Goal: Information Seeking & Learning: Check status

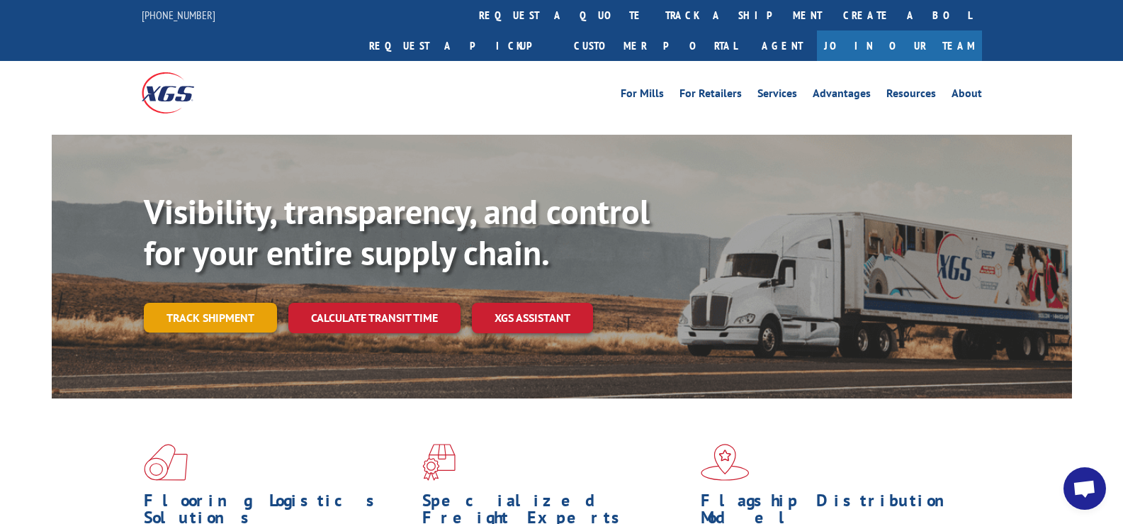
click at [249, 302] on link "Track shipment" at bounding box center [210, 317] width 133 height 30
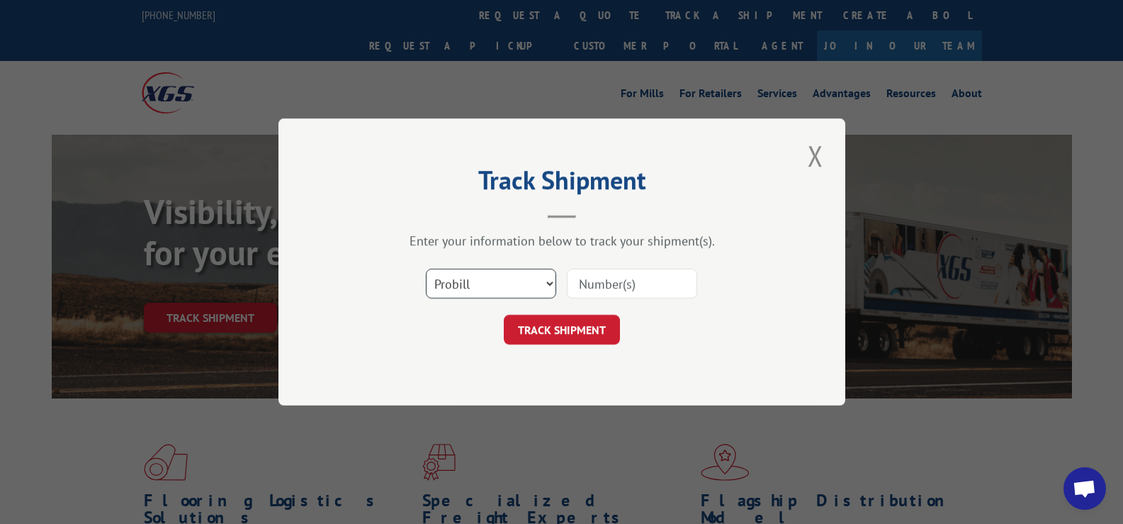
click at [522, 285] on select "Select category... Probill BOL PO" at bounding box center [491, 283] width 130 height 30
select select "bol"
click at [426, 268] on select "Select category... Probill BOL PO" at bounding box center [491, 283] width 130 height 30
click at [607, 278] on input at bounding box center [632, 283] width 130 height 30
type input "36102131"
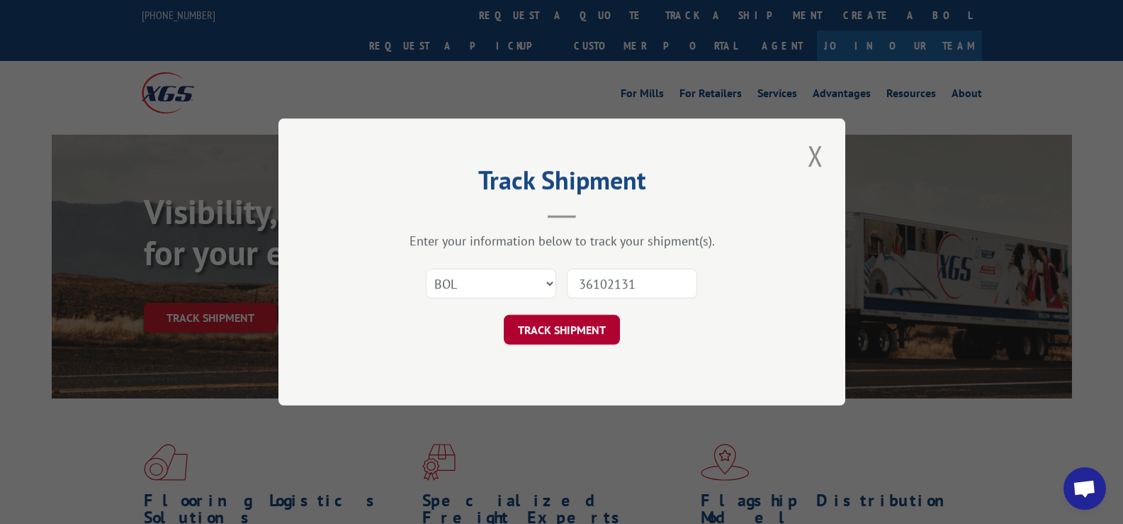
click at [574, 332] on button "TRACK SHIPMENT" at bounding box center [562, 330] width 116 height 30
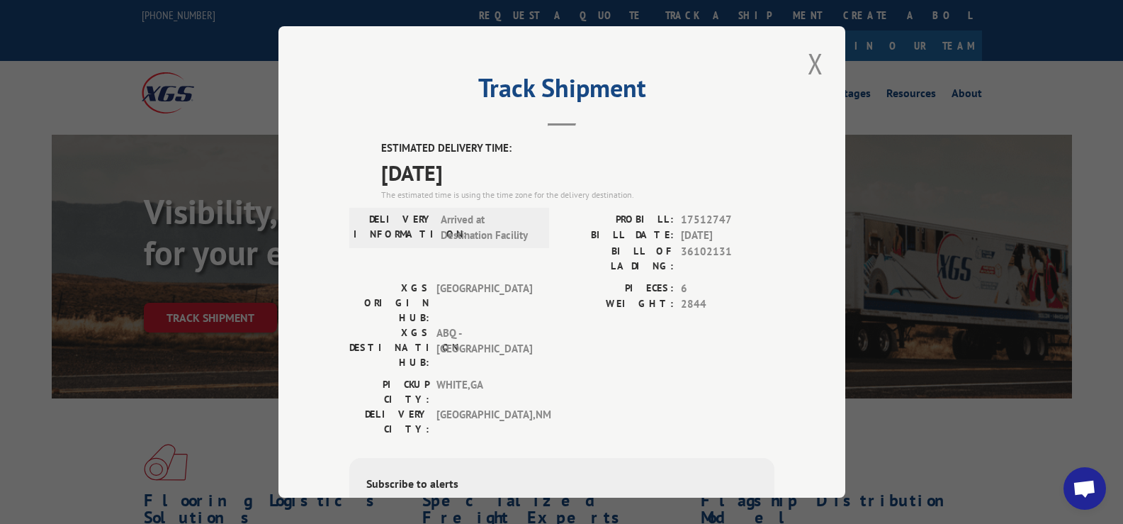
click at [295, 131] on div "Track Shipment ESTIMATED DELIVERY TIME: [DATE] The estimated time is using the …" at bounding box center [561, 261] width 567 height 471
click at [808, 62] on button "Close modal" at bounding box center [815, 63] width 24 height 39
